Goal: Information Seeking & Learning: Learn about a topic

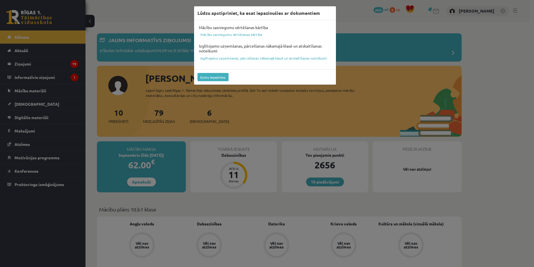
click at [488, 67] on div "Lūdzu apstipriniet, ka esat iepazinušies ar dokumentiem Mācību sasniegumu vērtē…" at bounding box center [267, 133] width 534 height 267
click at [220, 75] on button "Esmu iepazinies" at bounding box center [212, 77] width 31 height 8
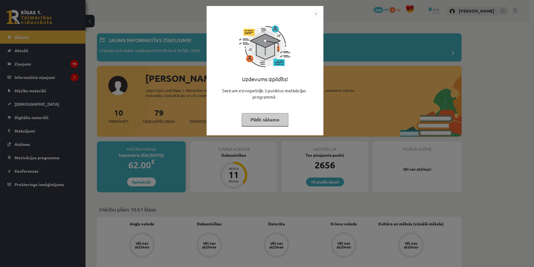
click at [274, 117] on button "Pildīt nākamo" at bounding box center [264, 119] width 47 height 13
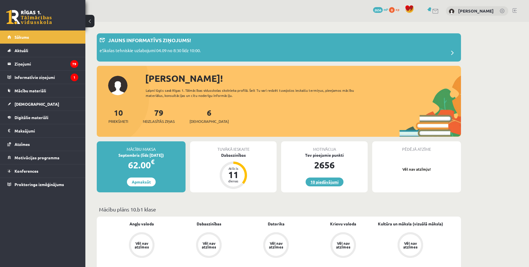
click at [337, 179] on link "10 piedāvājumi" at bounding box center [325, 181] width 38 height 9
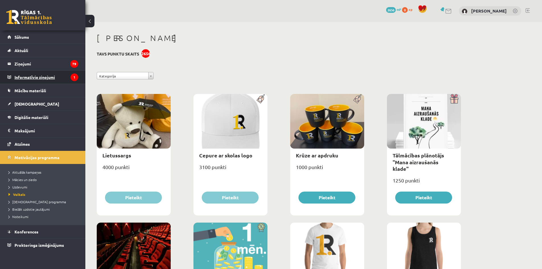
click legend "Informatīvie ziņojumi 1"
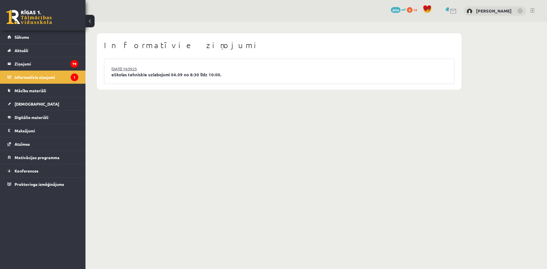
click link "[DATE] 14:59:25"
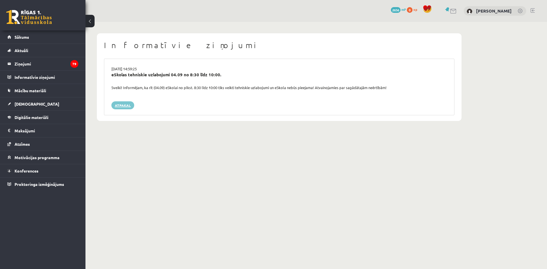
click at [126, 106] on link "Atpakaļ" at bounding box center [122, 105] width 23 height 8
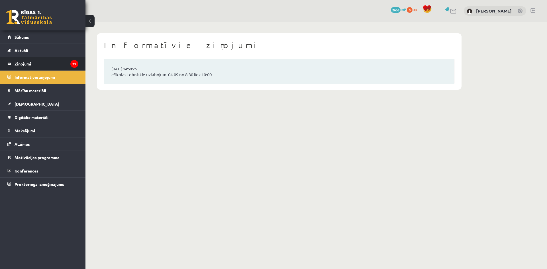
click at [54, 64] on legend "Ziņojumi 79" at bounding box center [47, 63] width 64 height 13
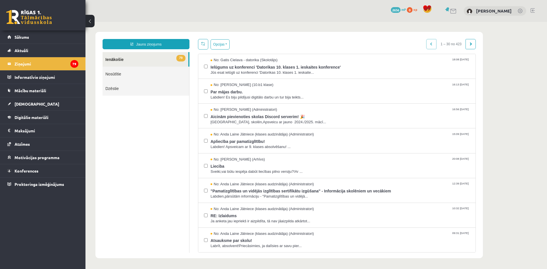
click at [140, 58] on link "79 Ienākošie" at bounding box center [146, 59] width 86 height 15
click at [28, 102] on span "[DEMOGRAPHIC_DATA]" at bounding box center [37, 103] width 45 height 5
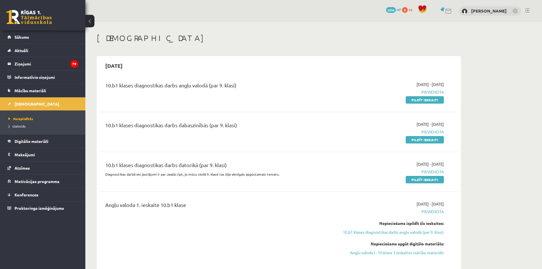
click at [28, 18] on link at bounding box center [29, 17] width 46 height 14
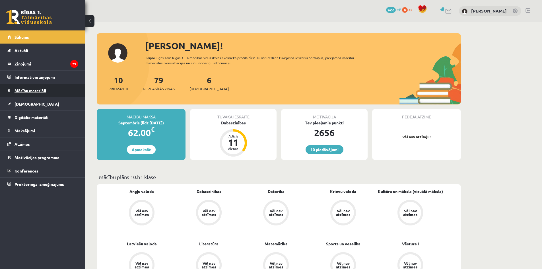
click at [31, 93] on link "Mācību materiāli" at bounding box center [42, 90] width 71 height 13
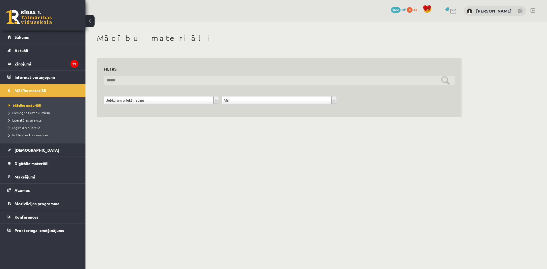
click at [164, 81] on input "text" at bounding box center [279, 80] width 351 height 9
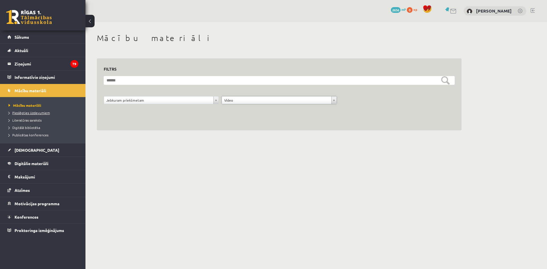
click at [44, 111] on span "Pieslēgties Uzdevumiem" at bounding box center [29, 112] width 41 height 5
click at [34, 129] on span "Digitālā bibliotēka" at bounding box center [25, 127] width 32 height 5
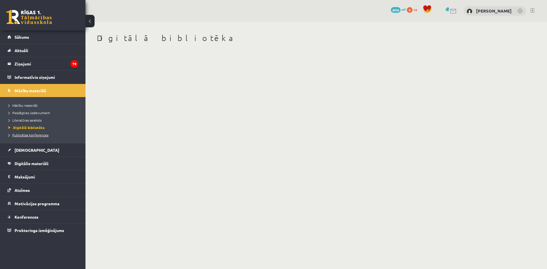
click at [34, 135] on span "Publicētas konferences" at bounding box center [29, 135] width 40 height 5
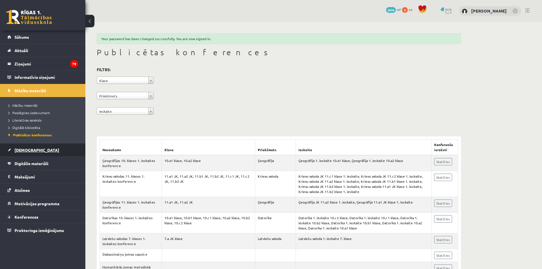
click at [24, 148] on span "[DEMOGRAPHIC_DATA]" at bounding box center [37, 150] width 45 height 5
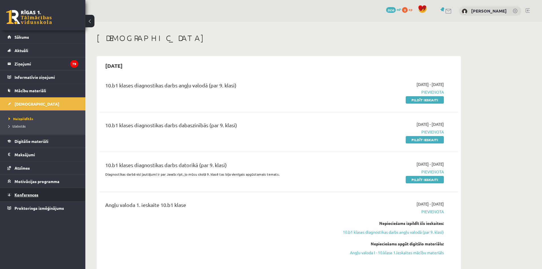
click at [47, 193] on link "Konferences" at bounding box center [42, 194] width 71 height 13
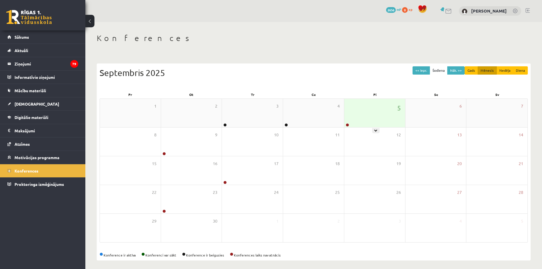
click at [378, 111] on div "5" at bounding box center [375, 113] width 61 height 28
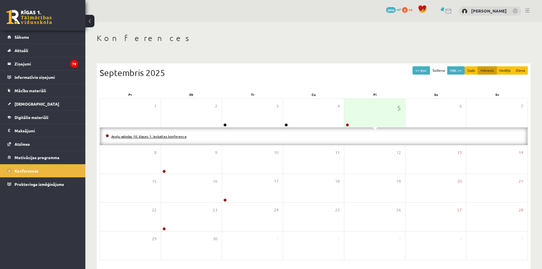
click at [166, 138] on link "Angļu valodas 10. klases 1. ieskaites konference" at bounding box center [148, 136] width 75 height 5
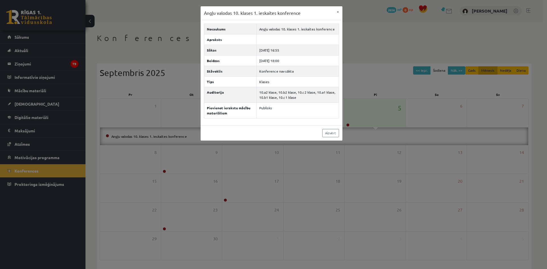
click at [403, 153] on div "Angļu valodas 10. klases 1. ieskaites konference × Nosaukums Angļu valodas 10. …" at bounding box center [273, 134] width 547 height 269
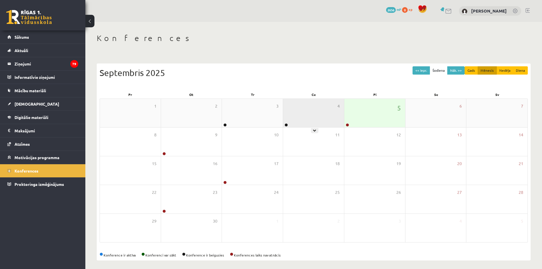
click at [325, 115] on div "4" at bounding box center [313, 113] width 61 height 28
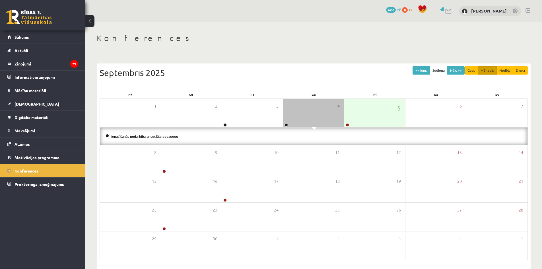
click link "Iepazīšanās nodarbība ar sociālo pedagogu"
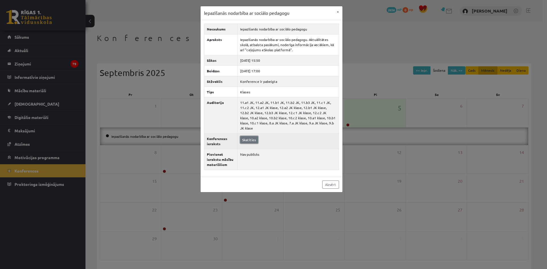
click link "Skatīties"
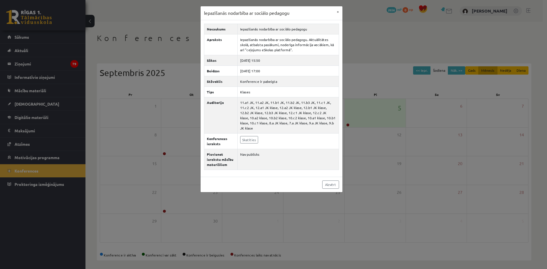
click div "Iepazīšanās nodarbība ar sociālo pedagogu × Nosaukums Iepazīšanās nodarbība ar …"
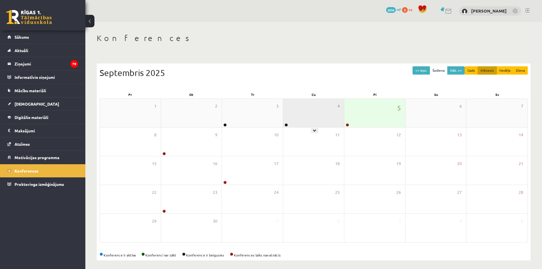
click div "4"
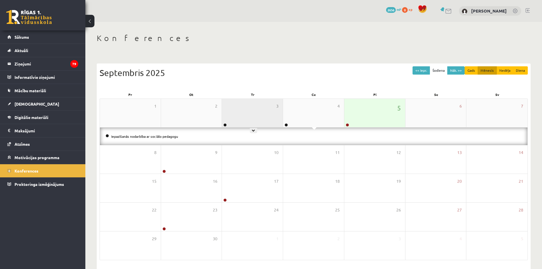
click div "3"
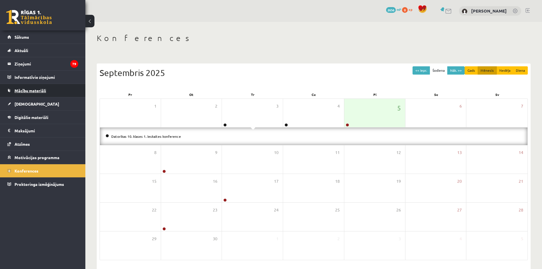
click link "Mācību materiāli"
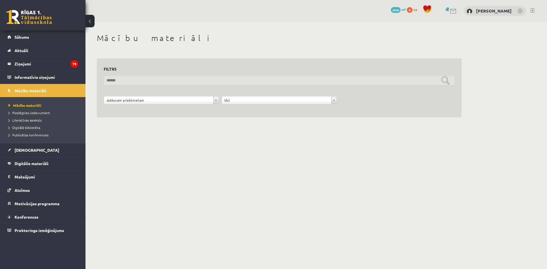
click input "text"
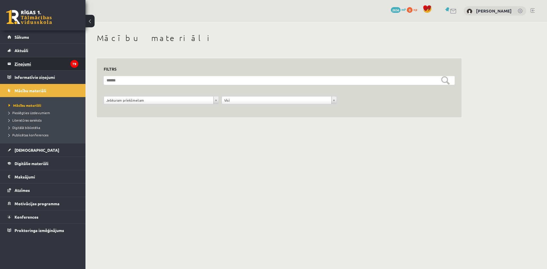
click legend "Ziņojumi 79"
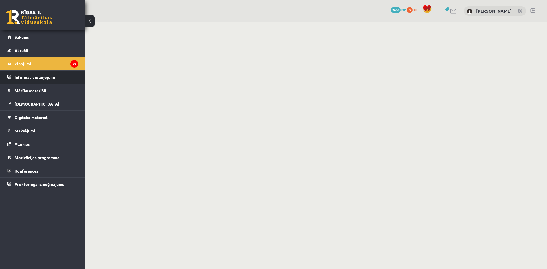
click legend "Informatīvie ziņojumi 0"
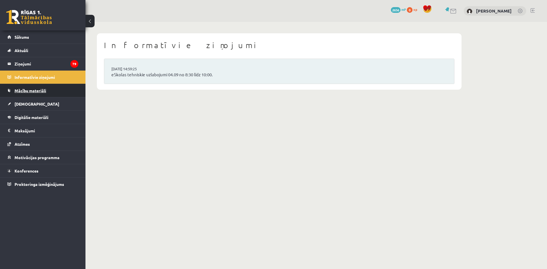
click link "Mācību materiāli"
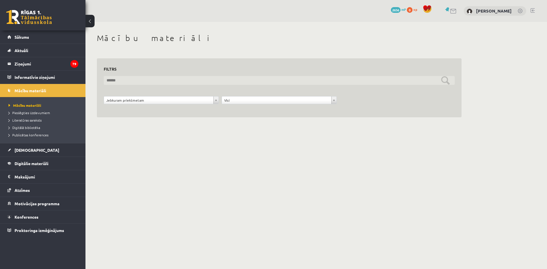
click input "text"
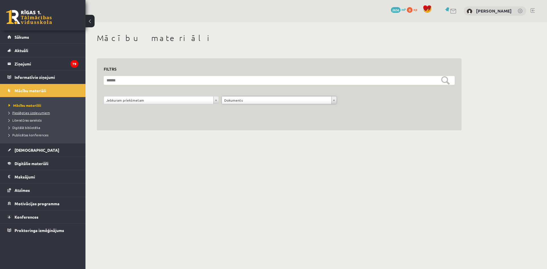
click span "Pieslēgties Uzdevumiem"
click span "Publicētas konferences"
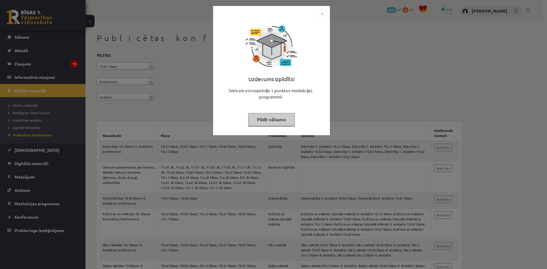
click at [282, 120] on button "Pildīt nākamo" at bounding box center [271, 119] width 47 height 13
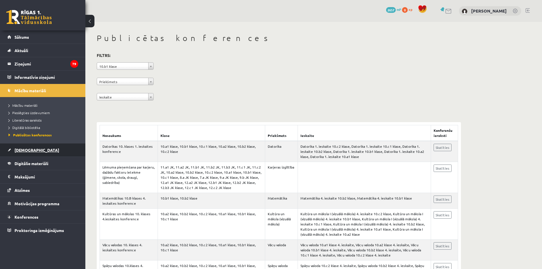
click at [31, 152] on span "[DEMOGRAPHIC_DATA]" at bounding box center [37, 150] width 45 height 5
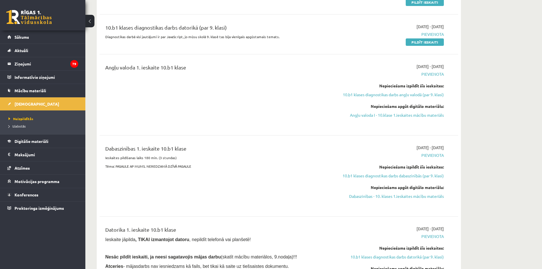
scroll to position [142, 0]
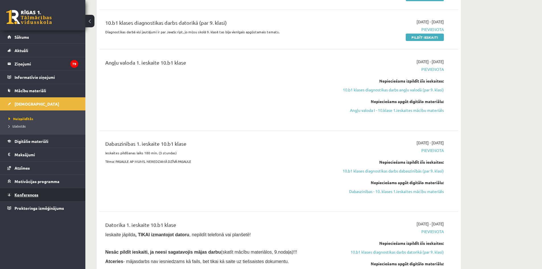
click at [38, 189] on link "Konferences" at bounding box center [42, 194] width 71 height 13
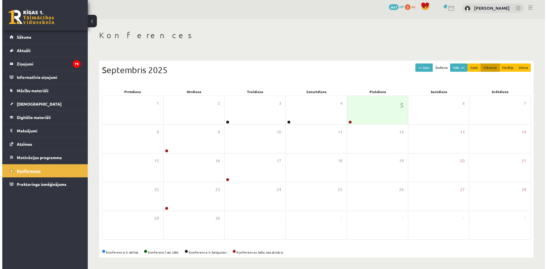
scroll to position [3, 0]
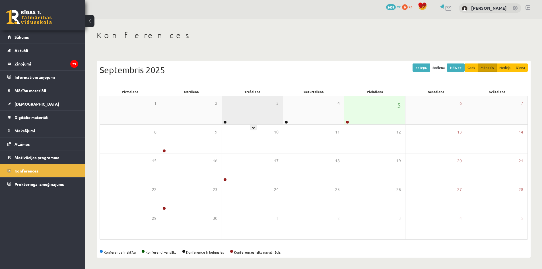
click at [236, 106] on div "3" at bounding box center [252, 110] width 61 height 28
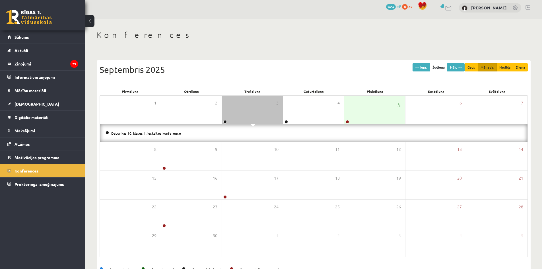
click at [164, 134] on link "Datorikas 10. klases 1. ieskaites konference" at bounding box center [146, 133] width 70 height 5
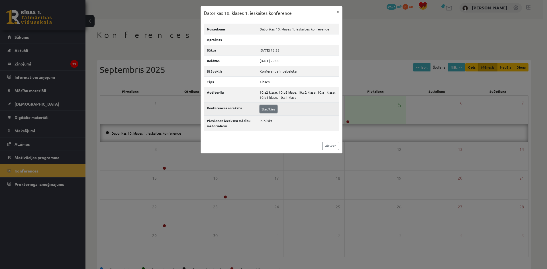
click at [271, 109] on link "Skatīties" at bounding box center [268, 108] width 18 height 7
